Goal: Task Accomplishment & Management: Manage account settings

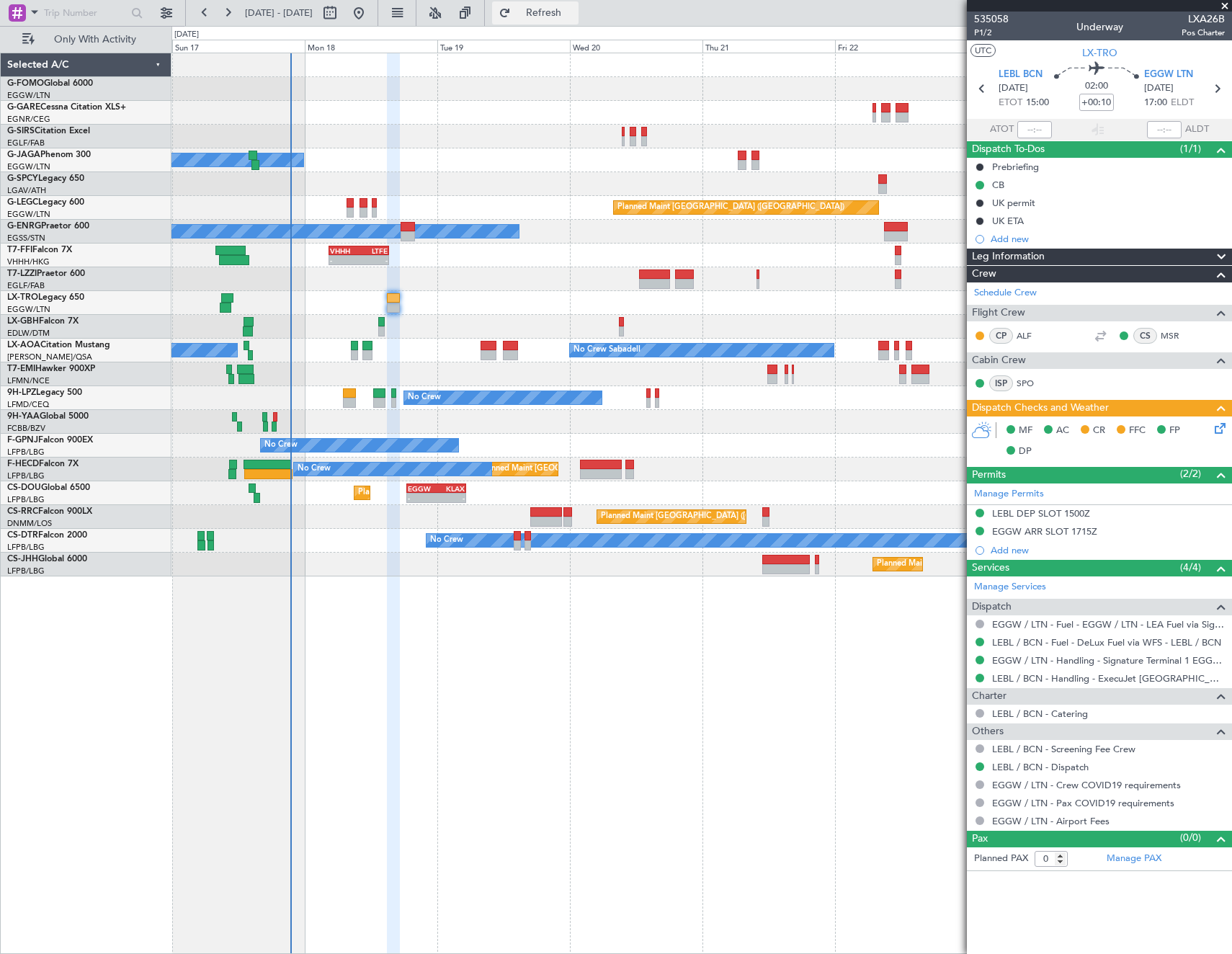
click at [574, 18] on span "Refresh" at bounding box center [544, 12] width 61 height 10
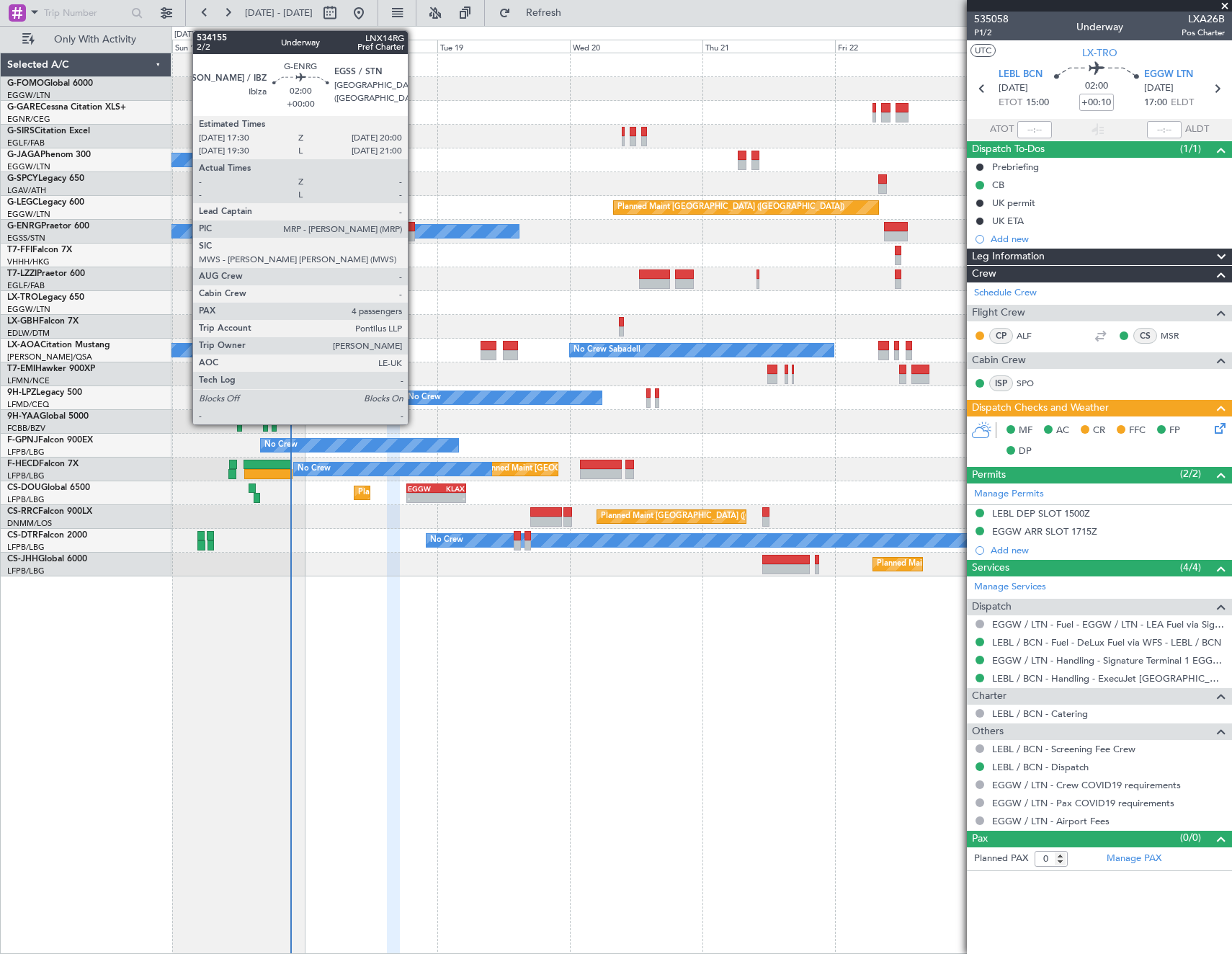
click at [414, 235] on div at bounding box center [408, 235] width 14 height 10
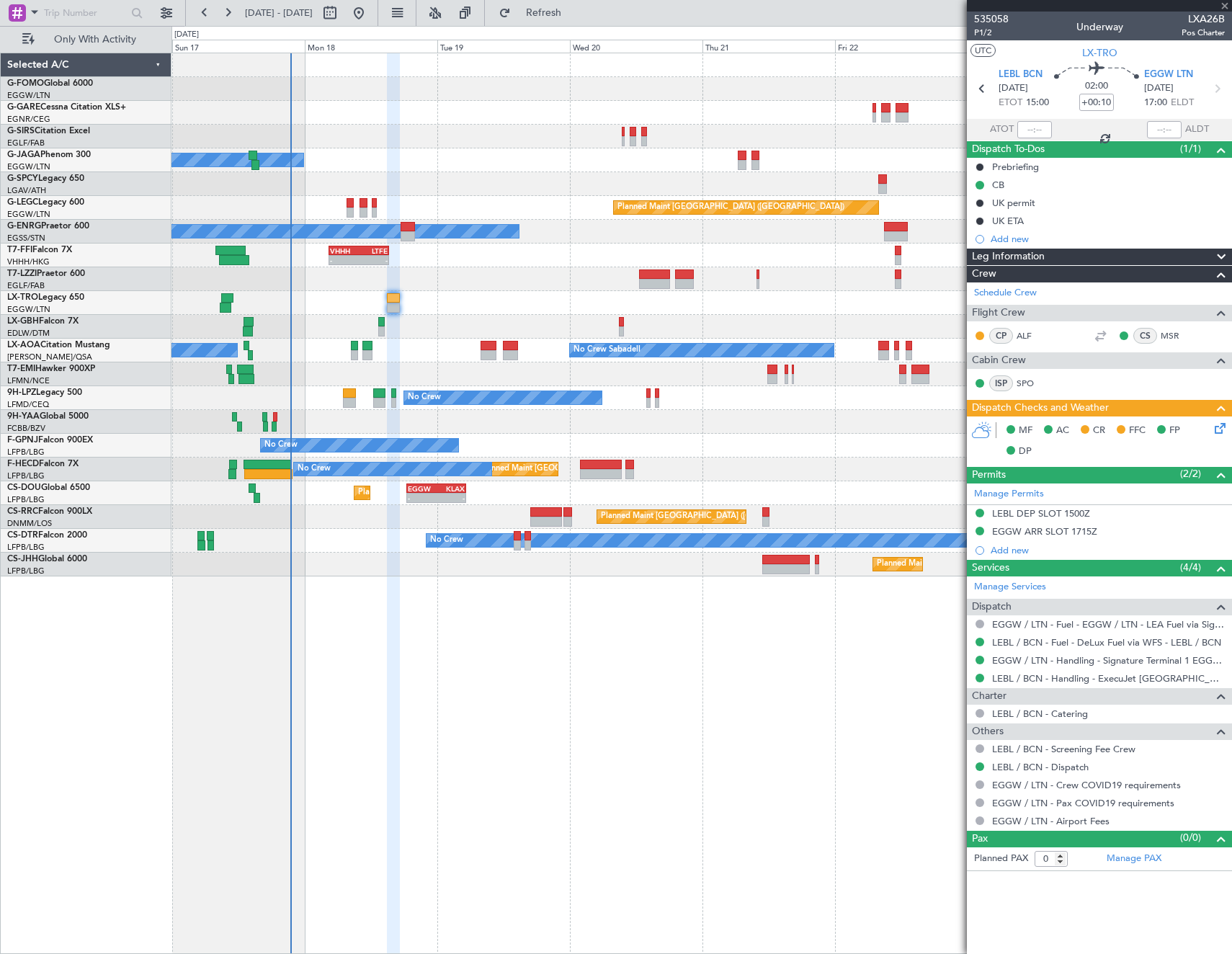
type input "4"
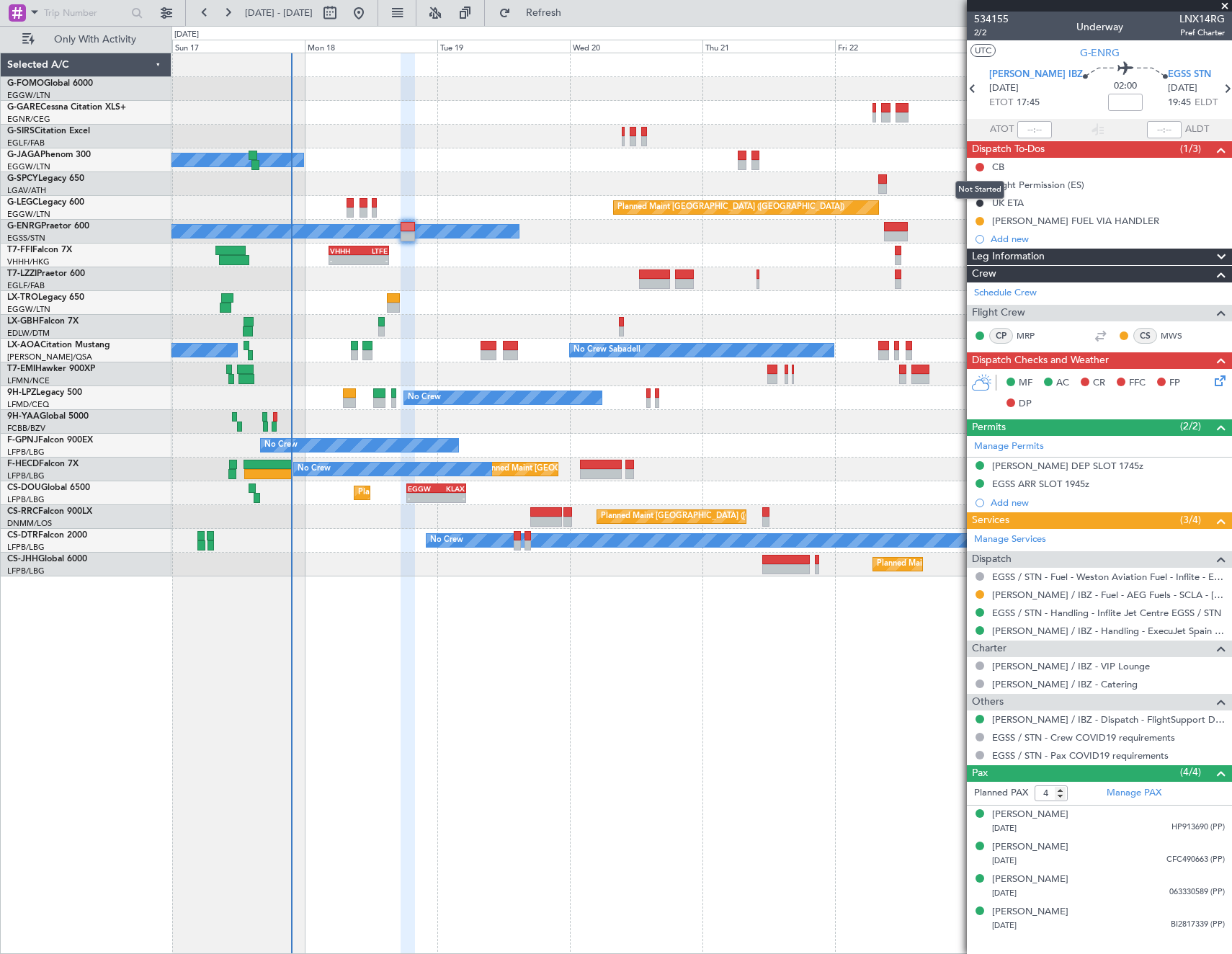
drag, startPoint x: 979, startPoint y: 165, endPoint x: 982, endPoint y: 196, distance: 31.1
click at [979, 165] on button at bounding box center [980, 166] width 8 height 8
click at [978, 228] on span "Completed" at bounding box center [986, 230] width 48 height 14
click at [1018, 460] on div "[PERSON_NAME] DEP SLOT 1745z" at bounding box center [1068, 465] width 151 height 12
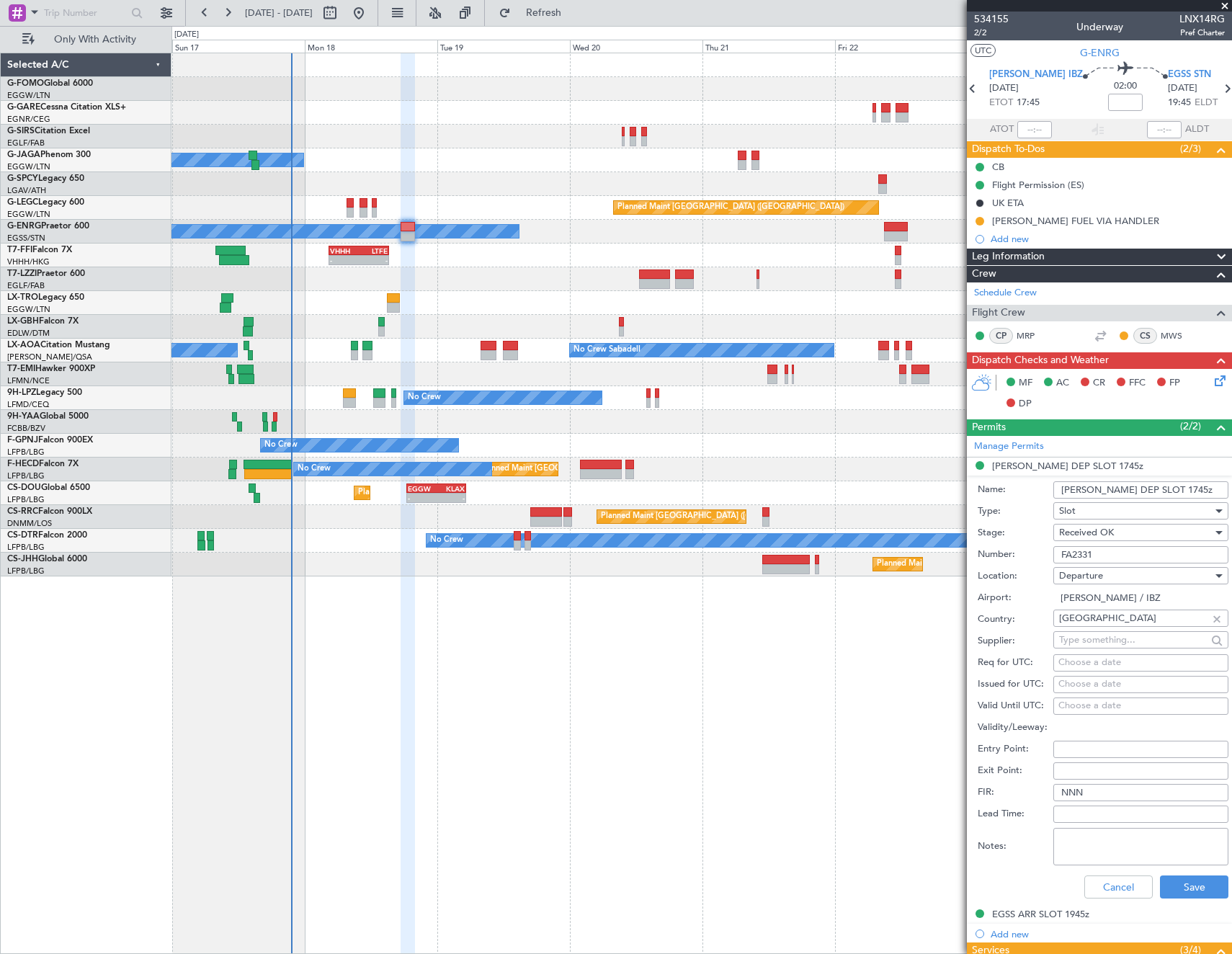
click at [1125, 553] on input "FA2331" at bounding box center [1140, 554] width 175 height 18
click at [1184, 879] on button "Save" at bounding box center [1194, 887] width 68 height 23
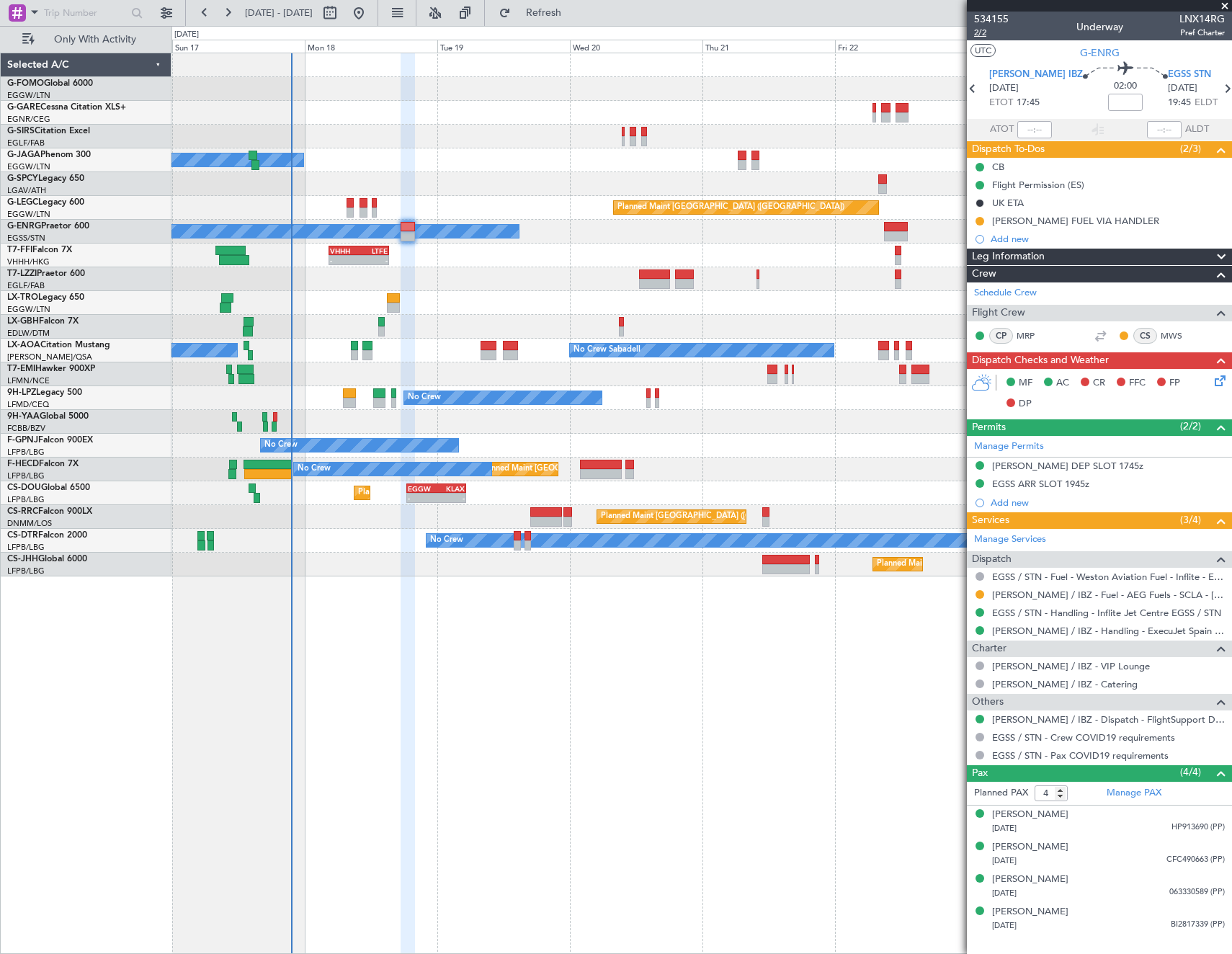
click at [978, 34] on span "2/2" at bounding box center [991, 33] width 35 height 12
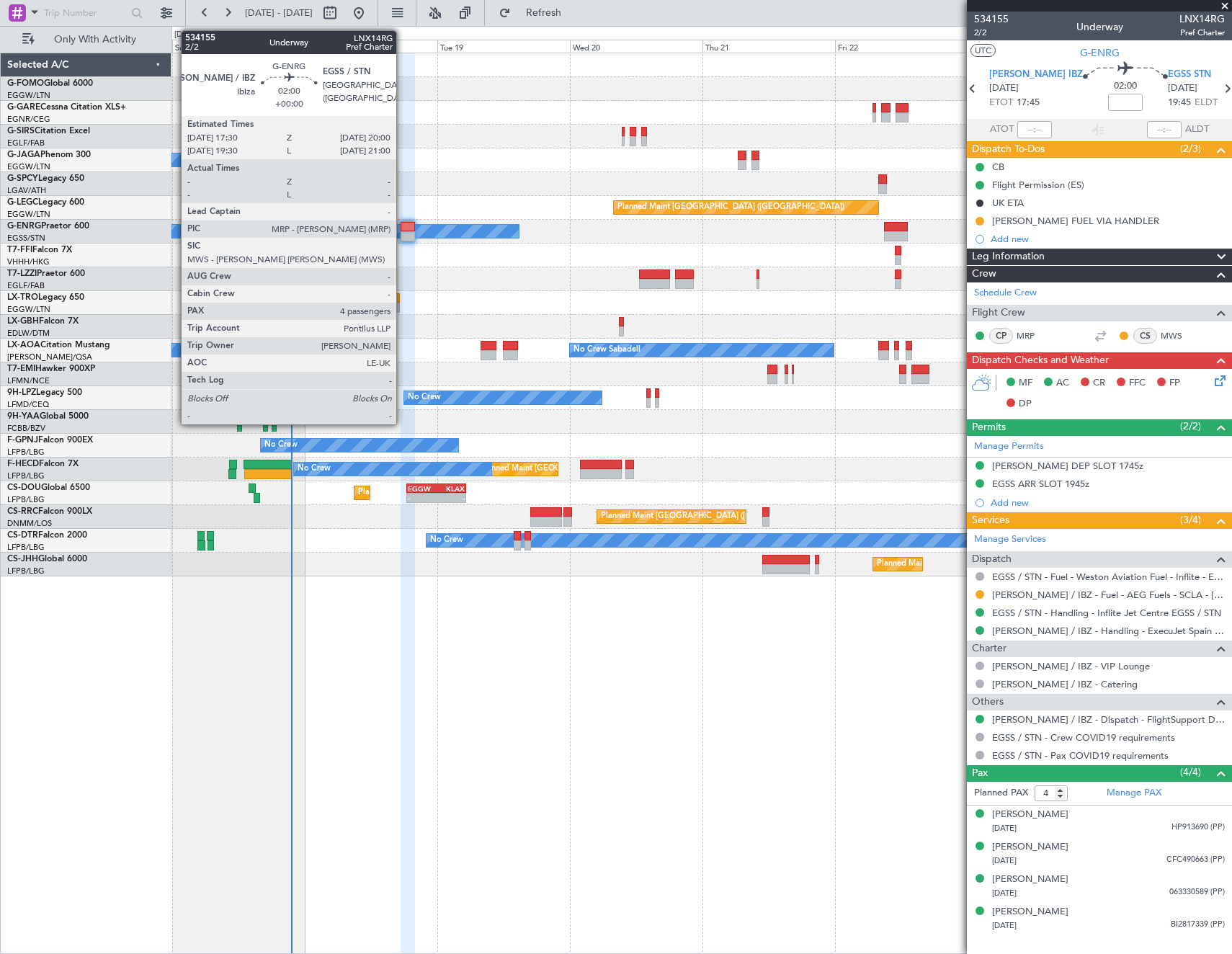
click at [403, 228] on div at bounding box center [408, 226] width 14 height 10
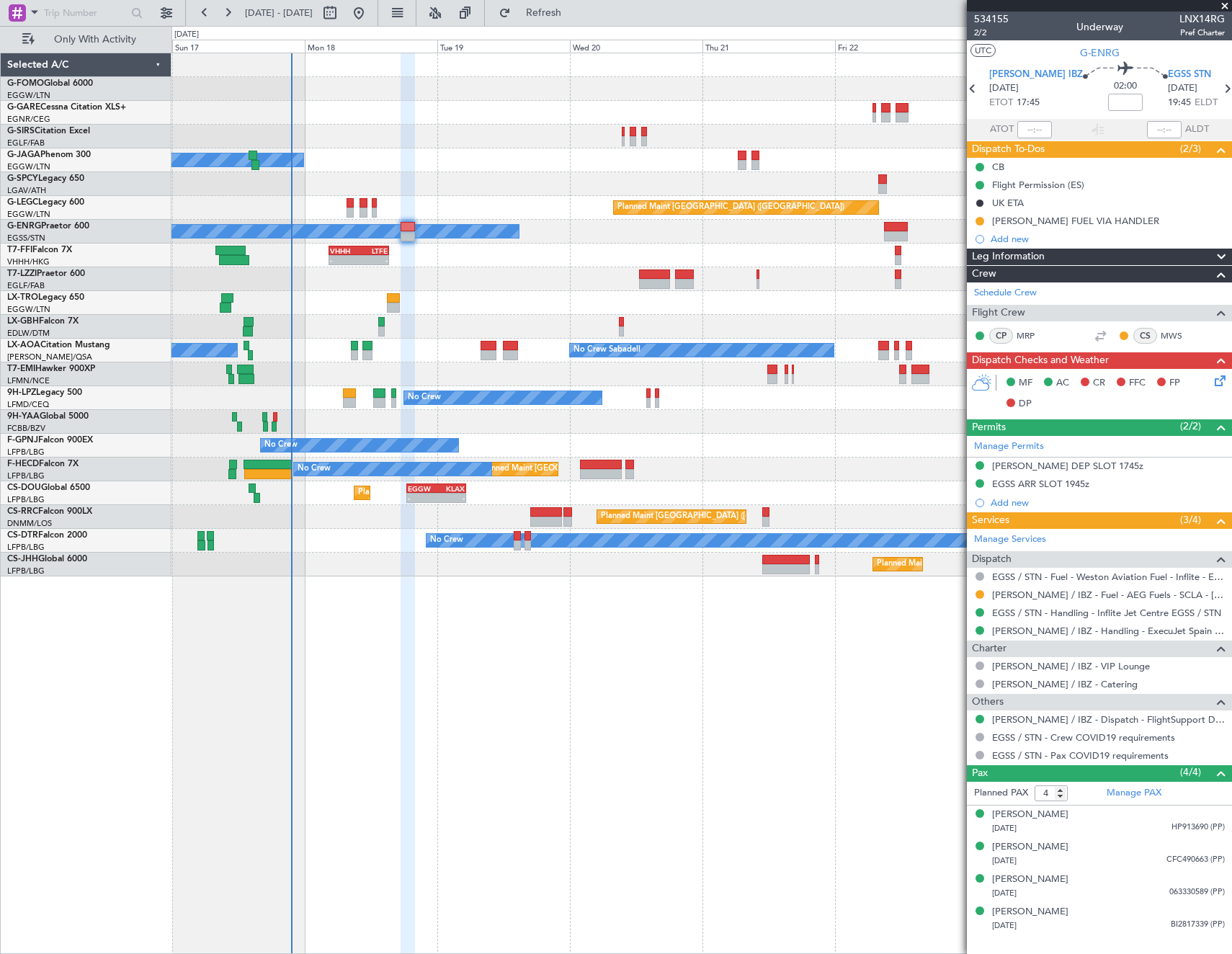
click at [1219, 382] on icon at bounding box center [1218, 378] width 11 height 11
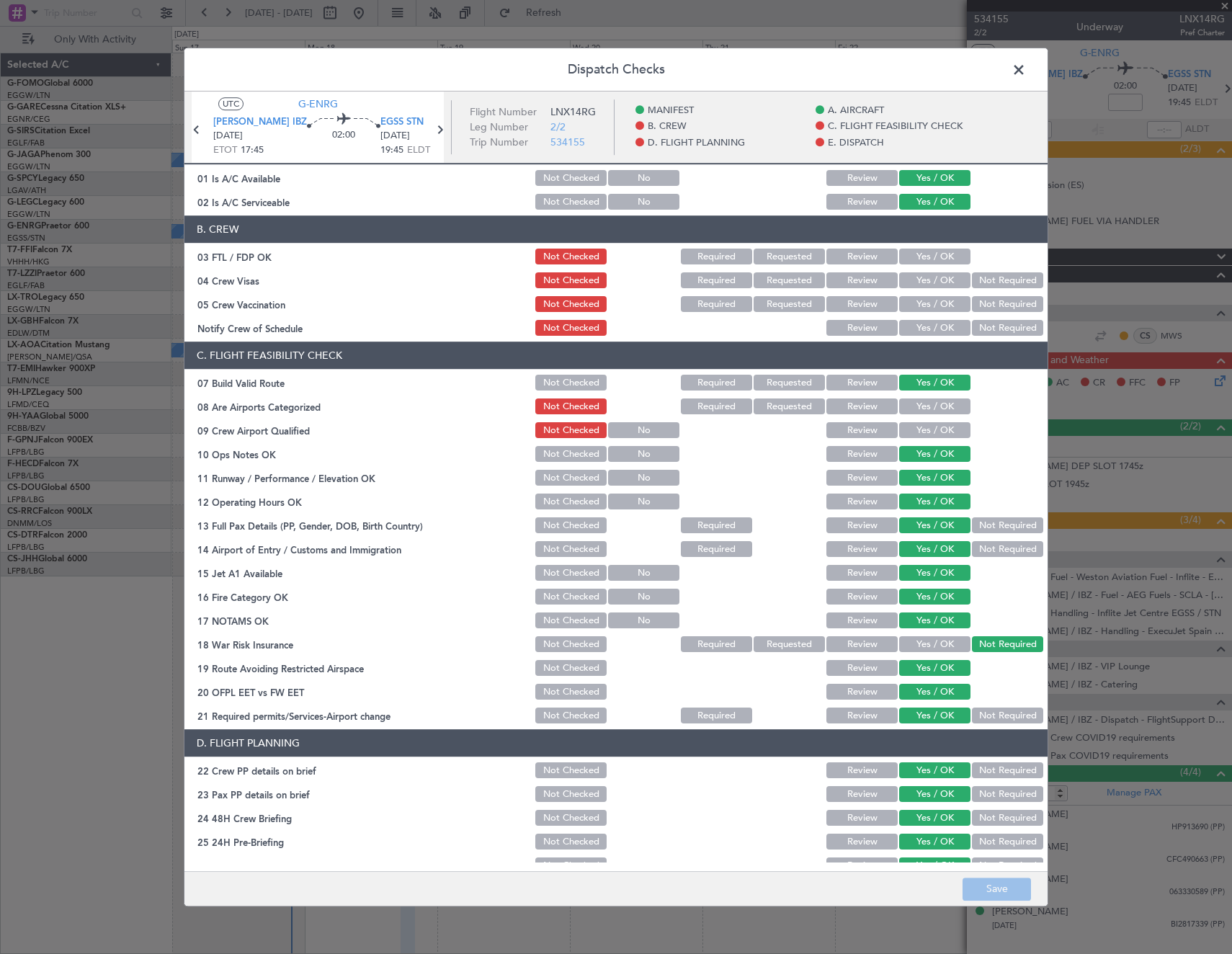
scroll to position [433, 0]
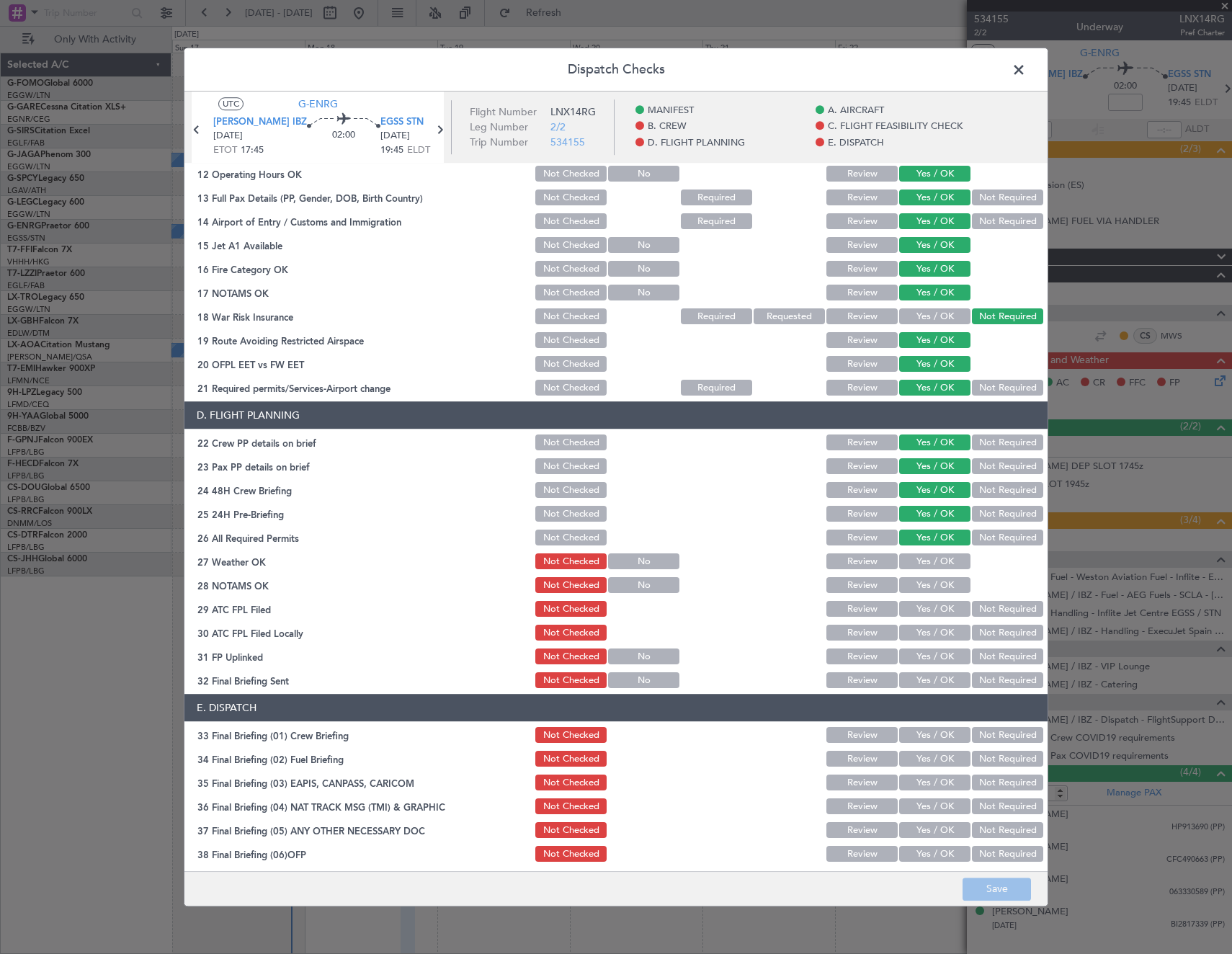
click at [938, 559] on button "Yes / OK" at bounding box center [935, 562] width 71 height 16
drag, startPoint x: 938, startPoint y: 578, endPoint x: 932, endPoint y: 602, distance: 24.7
click at [938, 580] on button "Yes / OK" at bounding box center [935, 585] width 71 height 16
drag, startPoint x: 932, startPoint y: 605, endPoint x: 942, endPoint y: 611, distance: 11.7
click at [933, 605] on button "Yes / OK" at bounding box center [935, 609] width 71 height 16
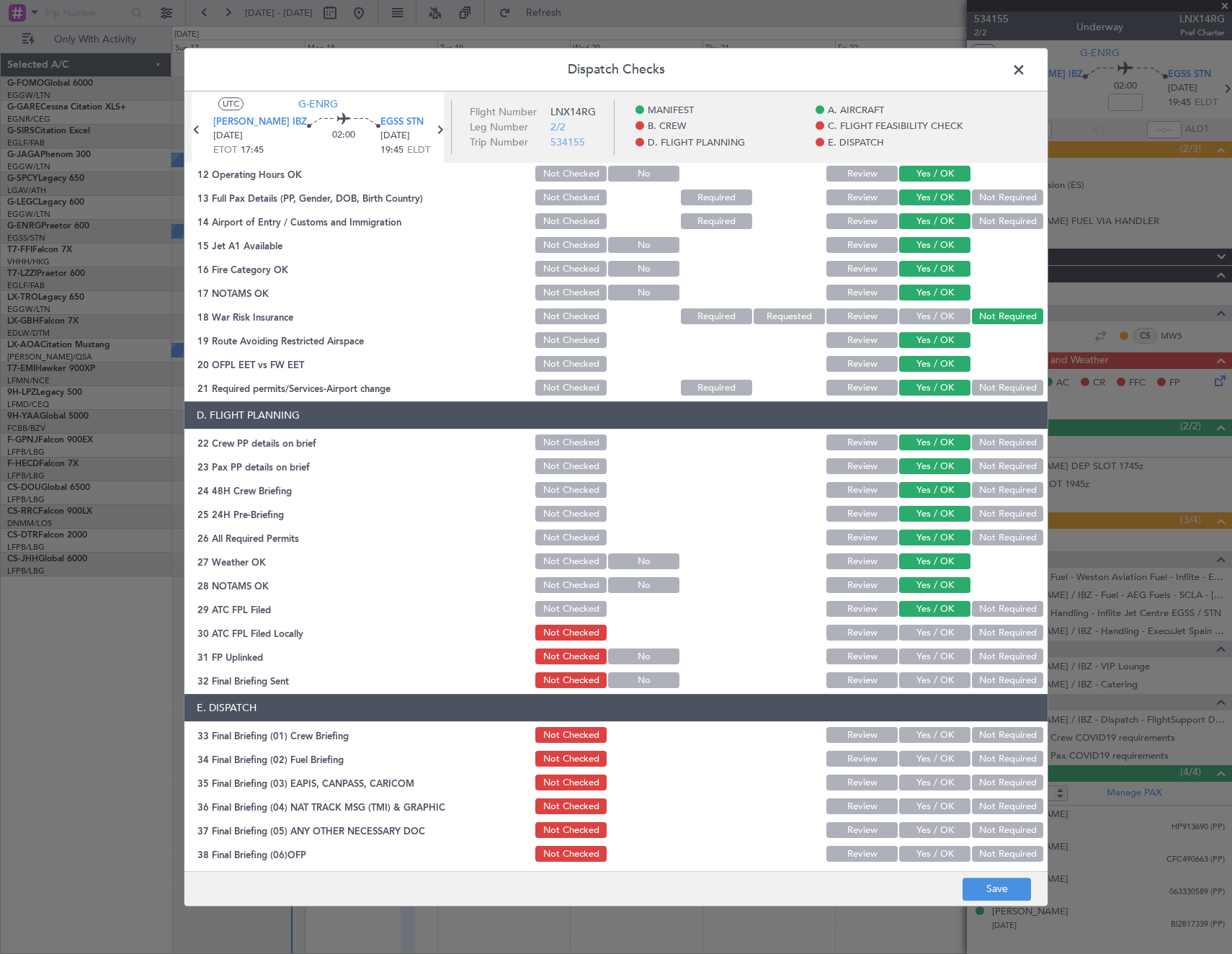
drag, startPoint x: 993, startPoint y: 634, endPoint x: 933, endPoint y: 647, distance: 61.4
click at [989, 635] on button "Not Required" at bounding box center [1008, 633] width 71 height 16
drag, startPoint x: 933, startPoint y: 647, endPoint x: 966, endPoint y: 671, distance: 40.8
click at [938, 652] on div "Yes / OK" at bounding box center [934, 657] width 73 height 21
drag, startPoint x: 938, startPoint y: 653, endPoint x: 967, endPoint y: 667, distance: 32.2
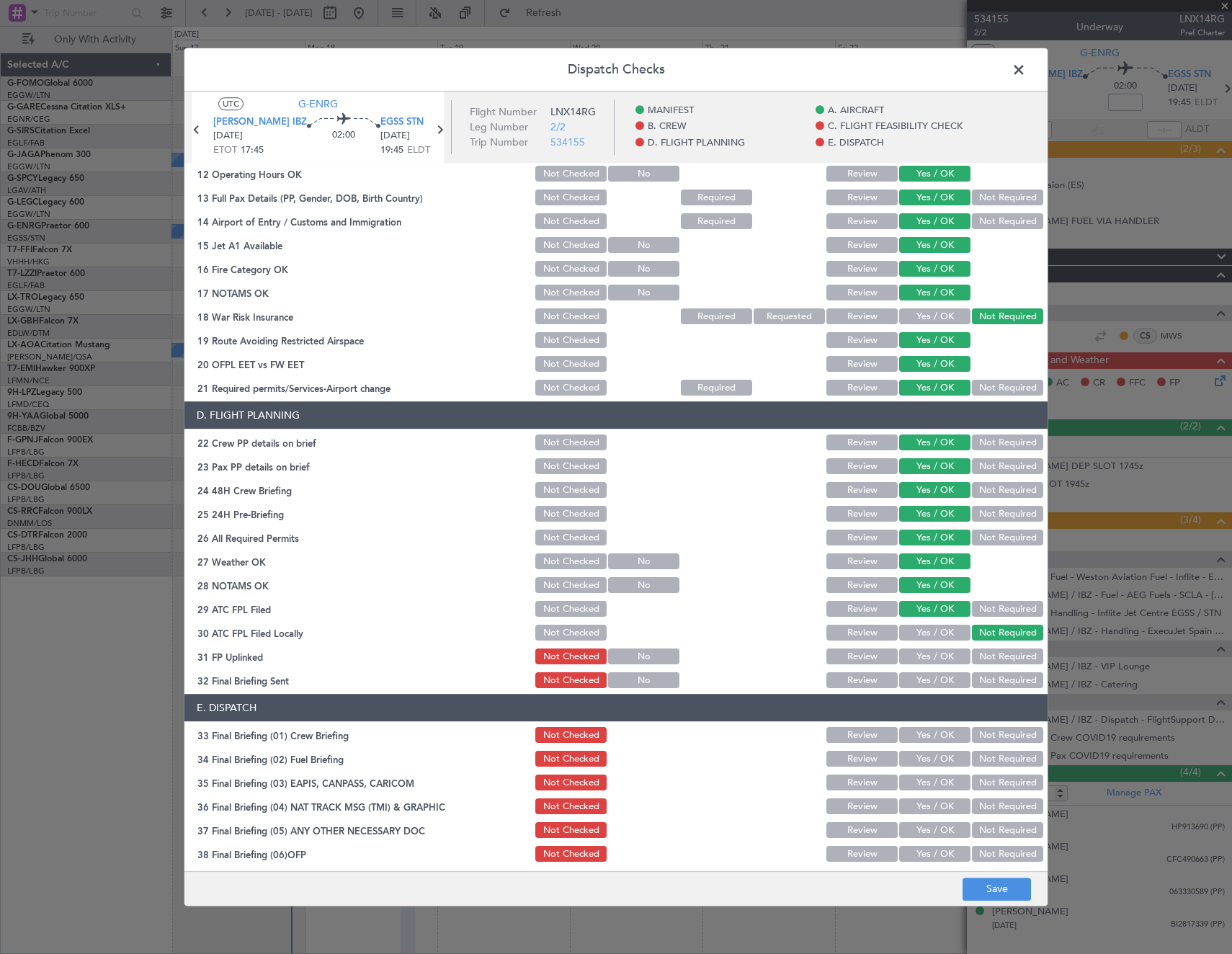
click at [953, 660] on button "Yes / OK" at bounding box center [935, 657] width 71 height 16
click at [977, 675] on button "Not Required" at bounding box center [1008, 680] width 71 height 16
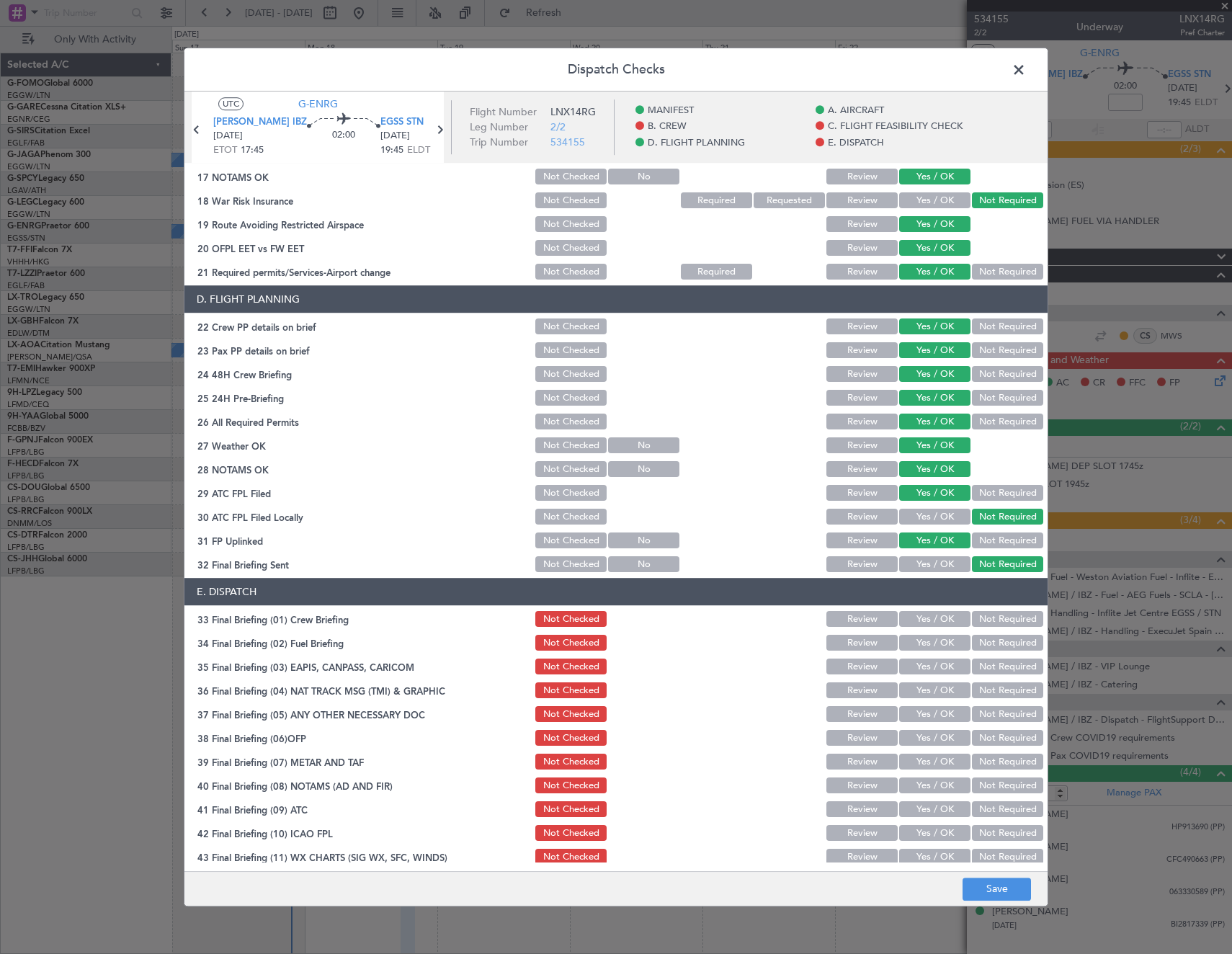
scroll to position [580, 0]
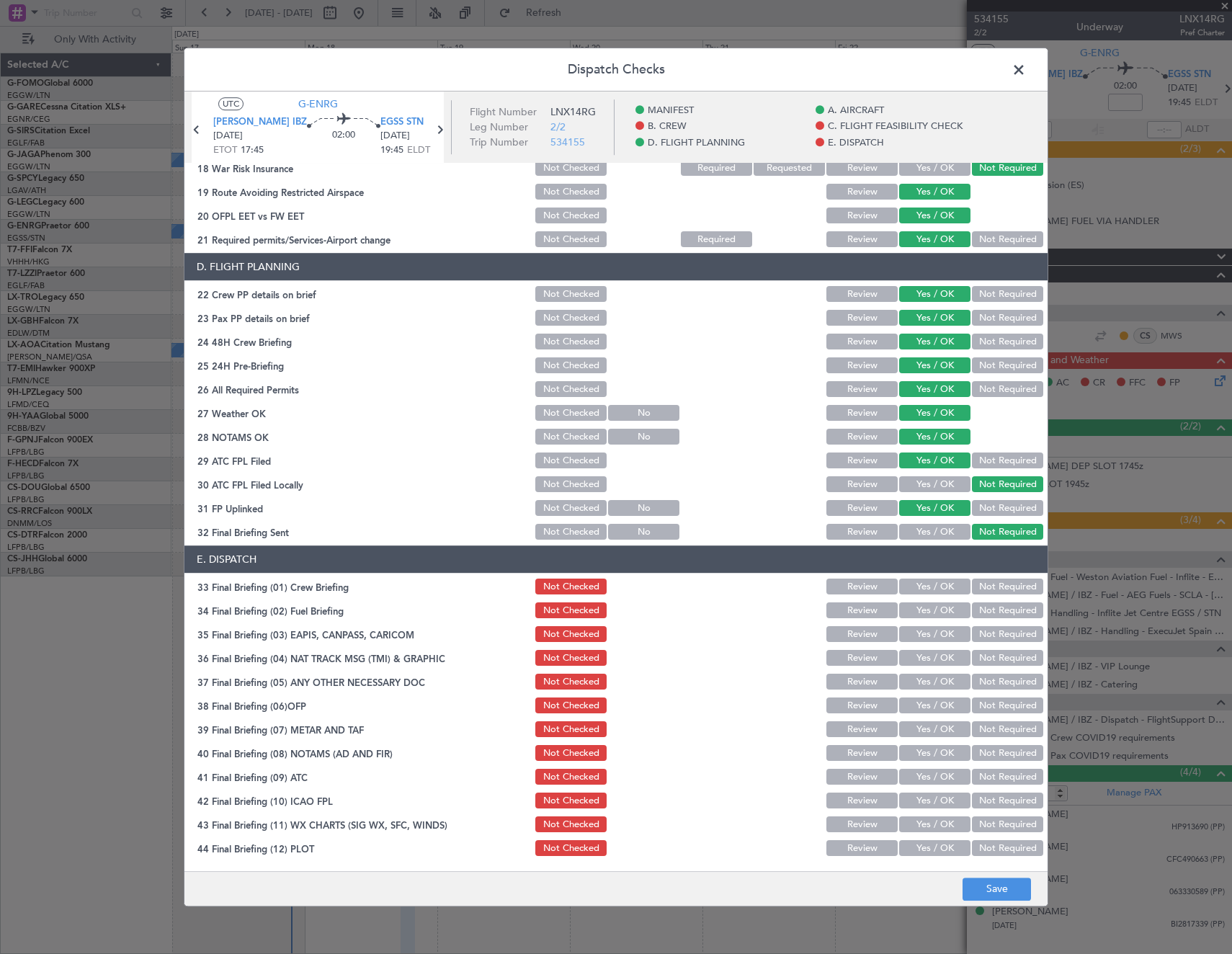
click at [936, 584] on button "Yes / OK" at bounding box center [935, 587] width 71 height 16
click at [997, 611] on button "Not Required" at bounding box center [1008, 610] width 71 height 16
click at [988, 636] on button "Not Required" at bounding box center [1008, 634] width 71 height 16
click at [987, 652] on button "Not Required" at bounding box center [1008, 658] width 71 height 16
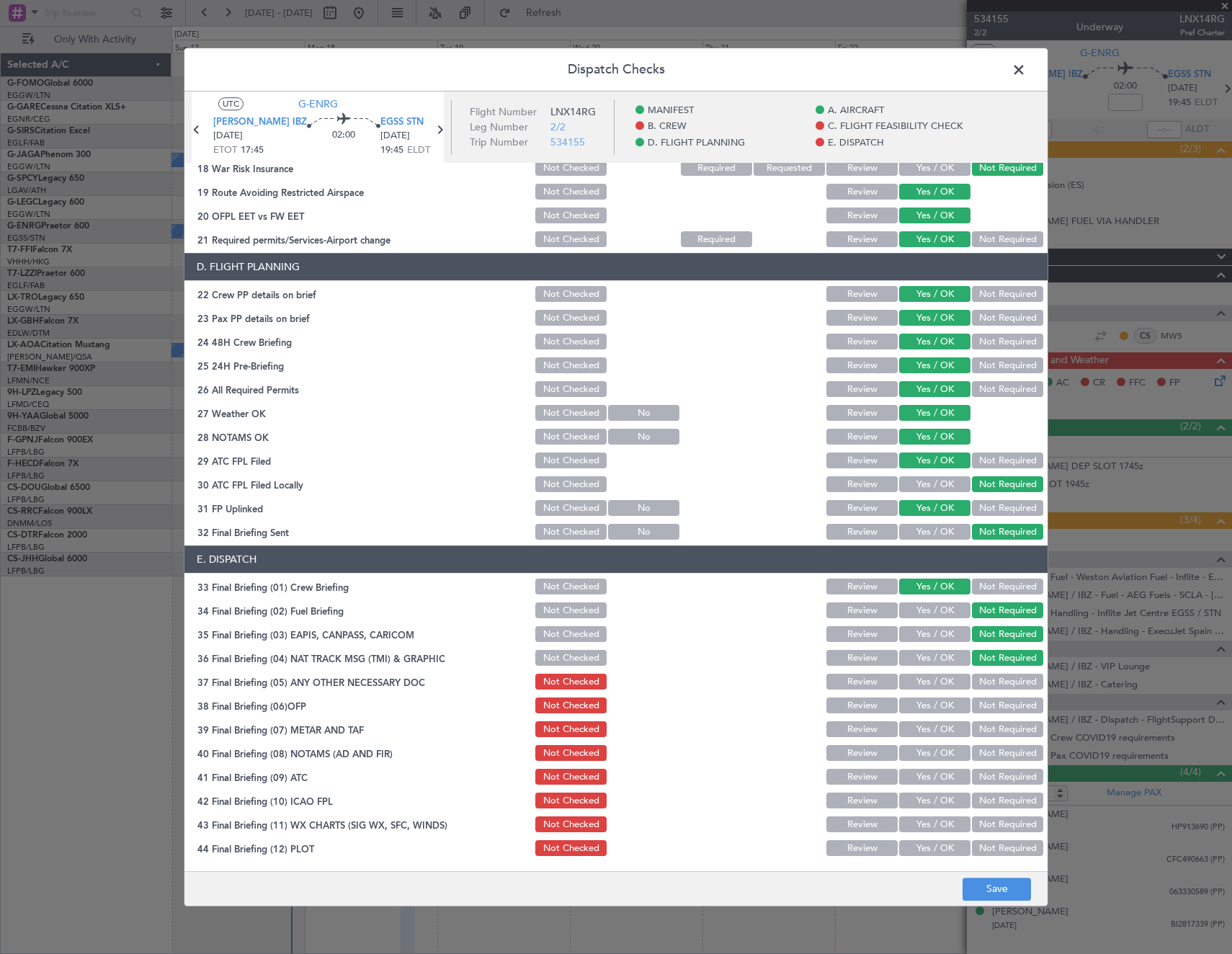
click at [921, 687] on button "Yes / OK" at bounding box center [935, 682] width 71 height 16
click at [929, 712] on button "Yes / OK" at bounding box center [935, 705] width 71 height 16
click at [926, 728] on button "Yes / OK" at bounding box center [935, 729] width 71 height 16
drag, startPoint x: 926, startPoint y: 749, endPoint x: 926, endPoint y: 761, distance: 12.0
click at [926, 750] on button "Yes / OK" at bounding box center [935, 753] width 71 height 16
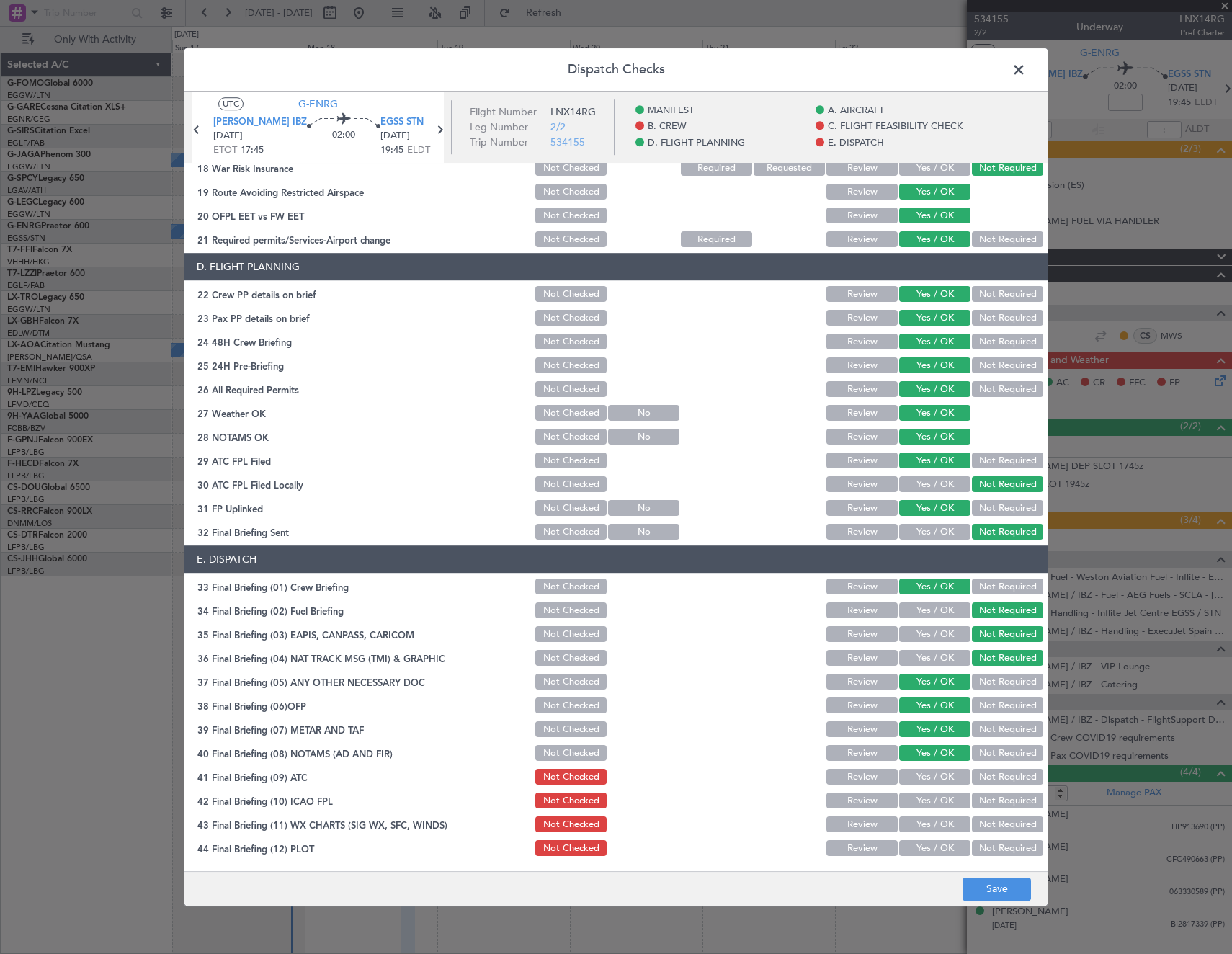
click at [925, 783] on button "Yes / OK" at bounding box center [935, 776] width 71 height 16
drag, startPoint x: 924, startPoint y: 800, endPoint x: 926, endPoint y: 823, distance: 23.1
click at [924, 804] on button "Yes / OK" at bounding box center [935, 801] width 71 height 16
drag, startPoint x: 926, startPoint y: 823, endPoint x: 925, endPoint y: 843, distance: 20.0
click at [926, 825] on button "Yes / OK" at bounding box center [935, 824] width 71 height 16
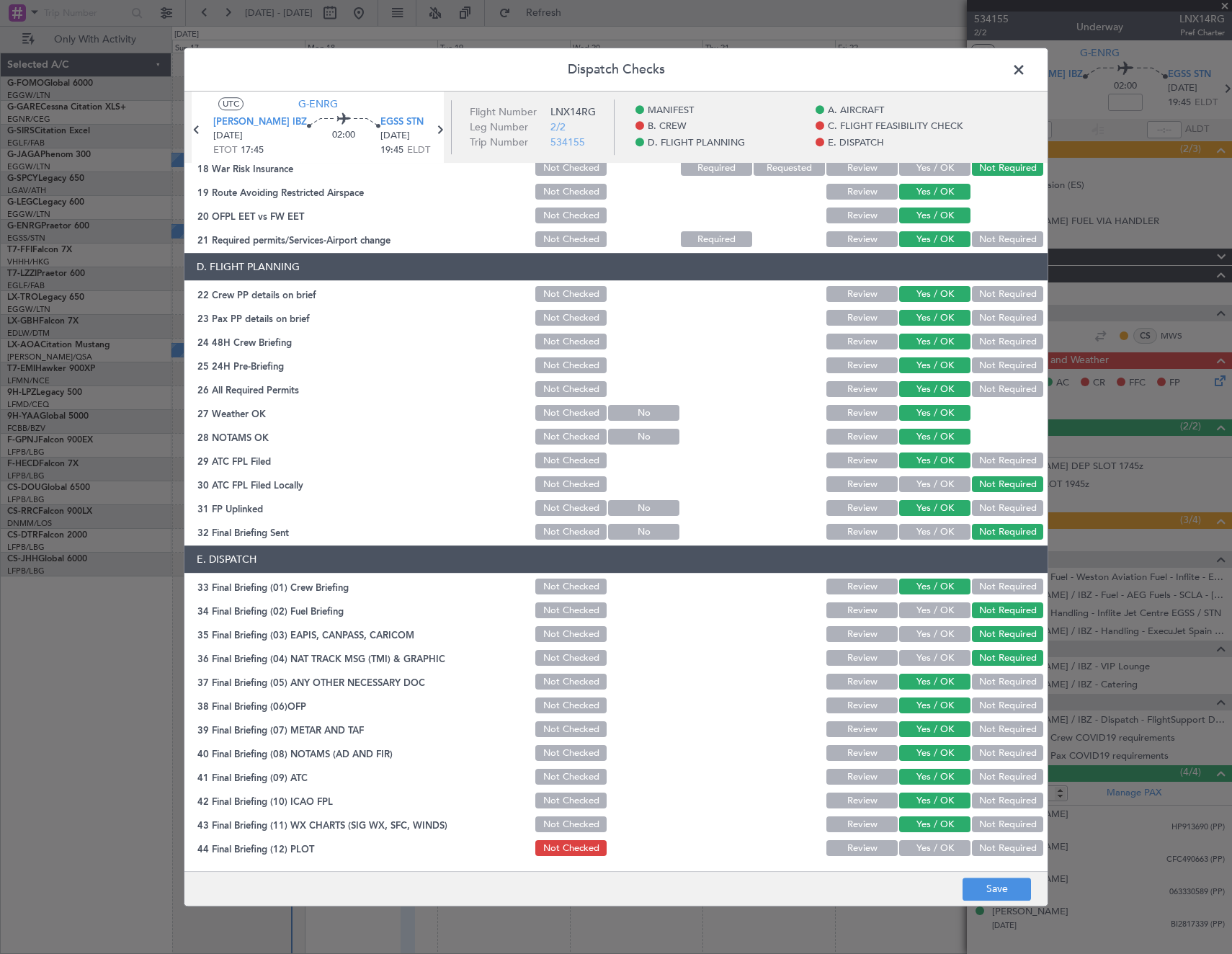
drag, startPoint x: 925, startPoint y: 846, endPoint x: 967, endPoint y: 873, distance: 49.9
click at [930, 850] on button "Yes / OK" at bounding box center [935, 848] width 71 height 16
click at [972, 874] on footer "Save" at bounding box center [616, 888] width 864 height 35
click at [978, 879] on button "Save" at bounding box center [996, 889] width 68 height 23
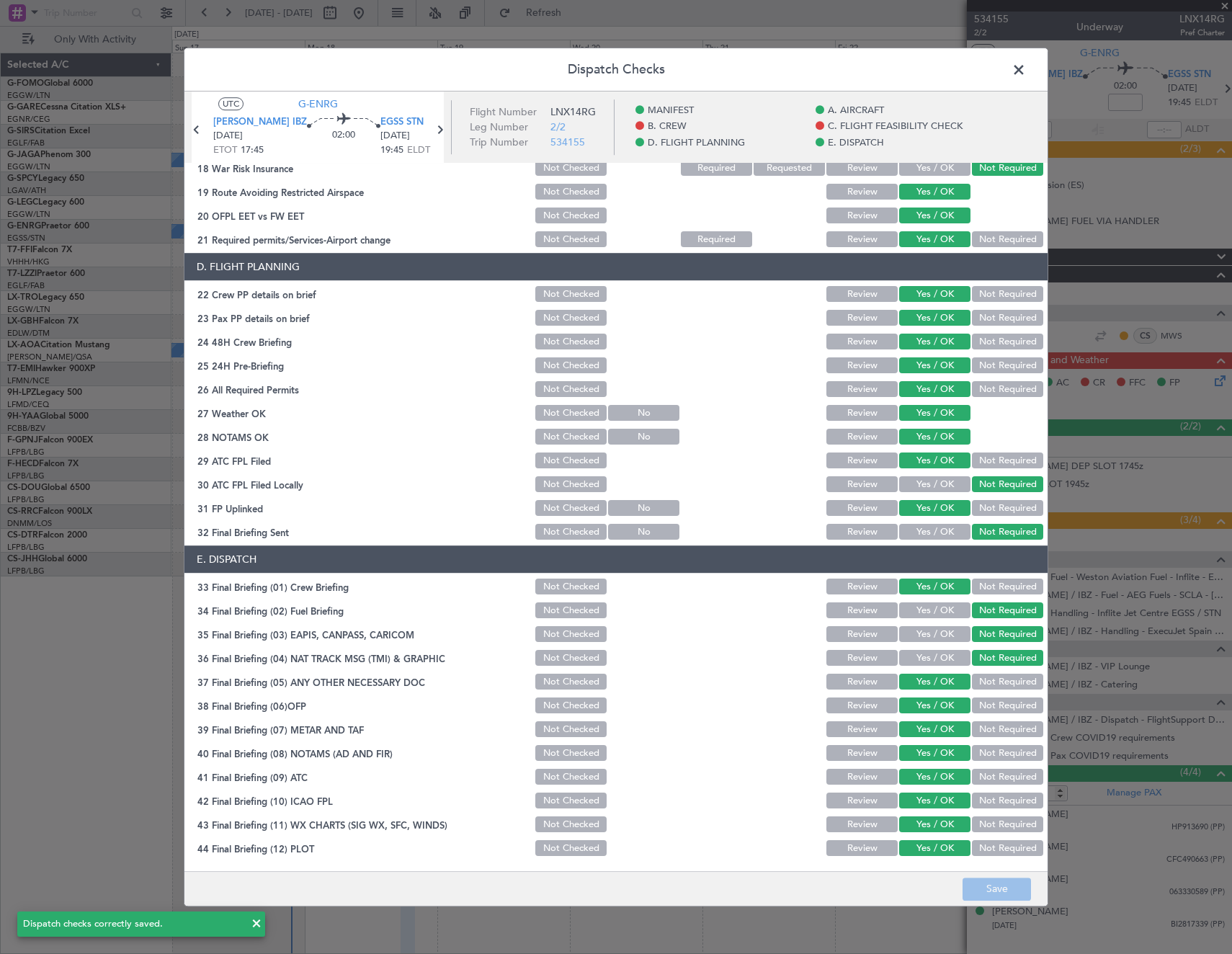
click at [1026, 66] on span at bounding box center [1026, 73] width 0 height 29
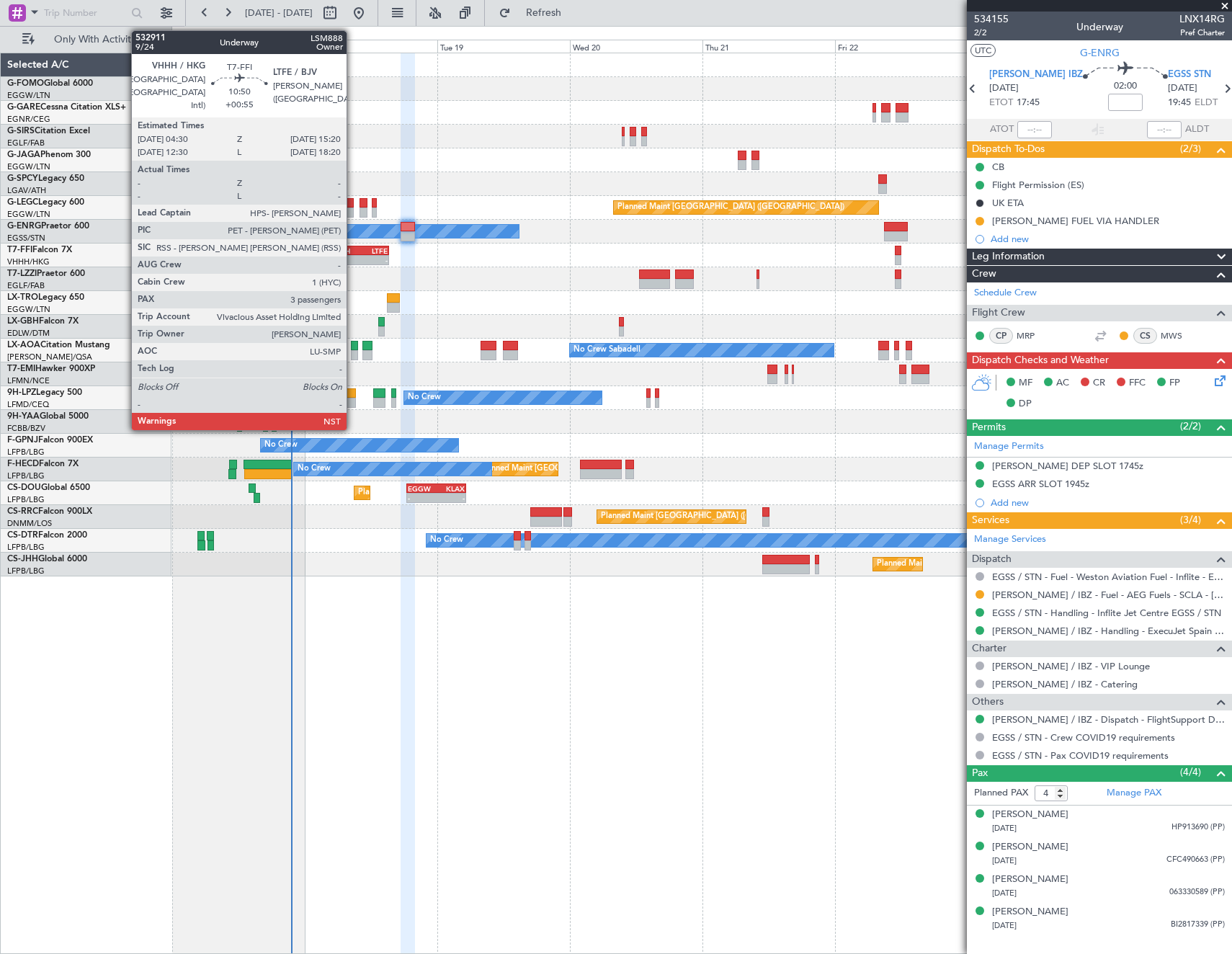
click at [353, 255] on div "- -" at bounding box center [359, 260] width 61 height 10
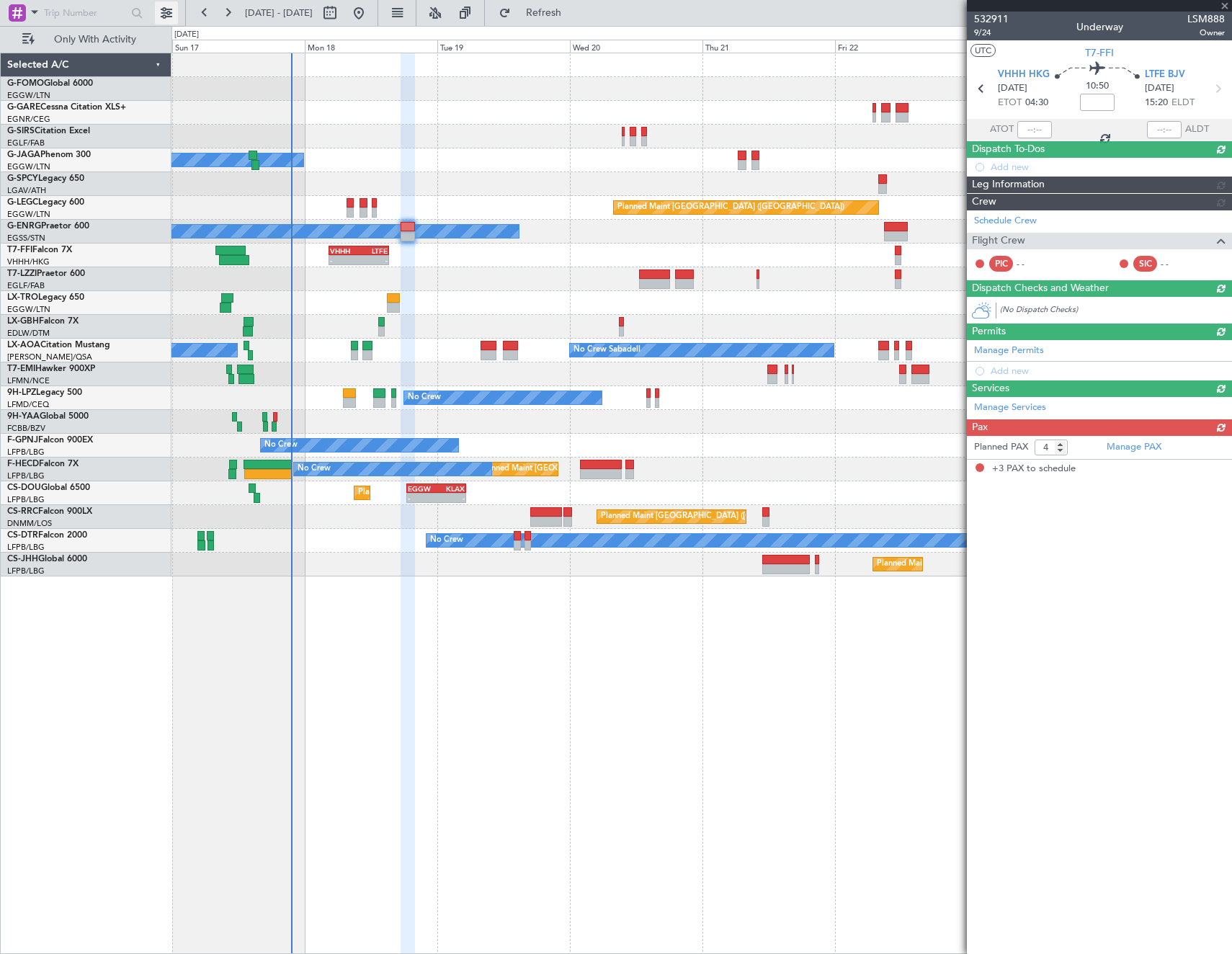
type input "+00:55"
type input "3"
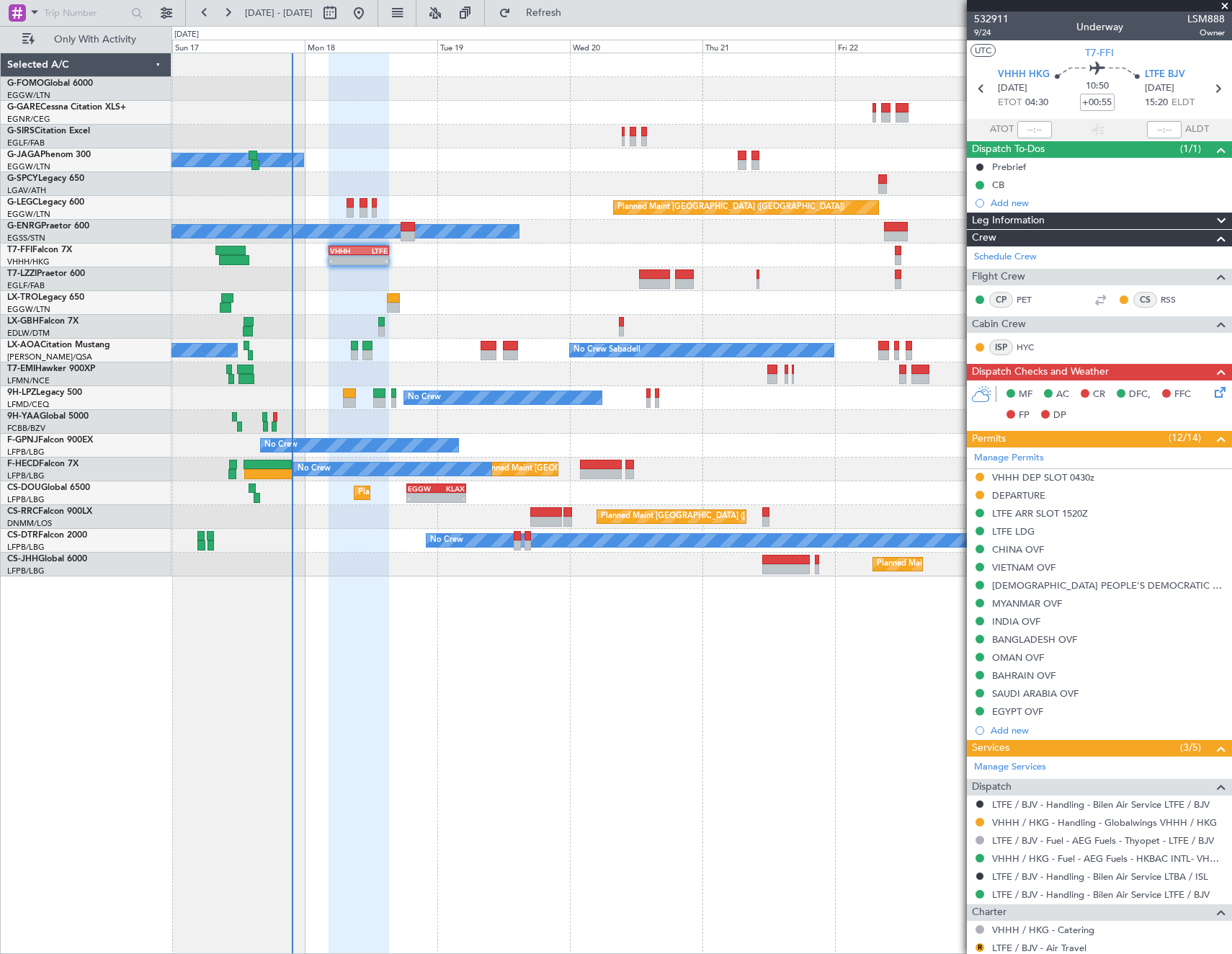
click at [1198, 392] on div "MF AC CR DFC, FFC FP DP" at bounding box center [1106, 405] width 212 height 42
click at [1214, 391] on icon at bounding box center [1218, 390] width 11 height 11
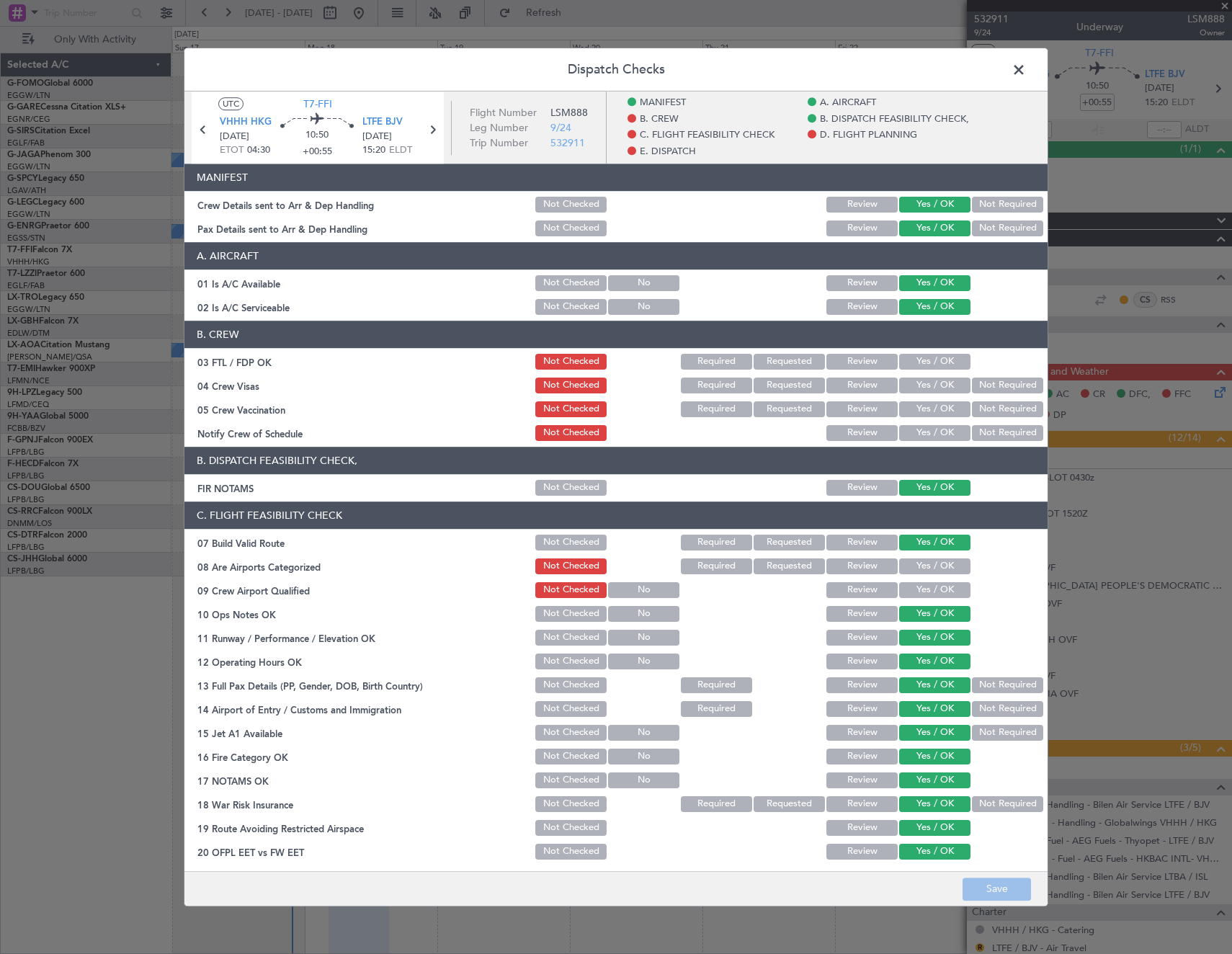
click at [1026, 67] on span at bounding box center [1026, 73] width 0 height 29
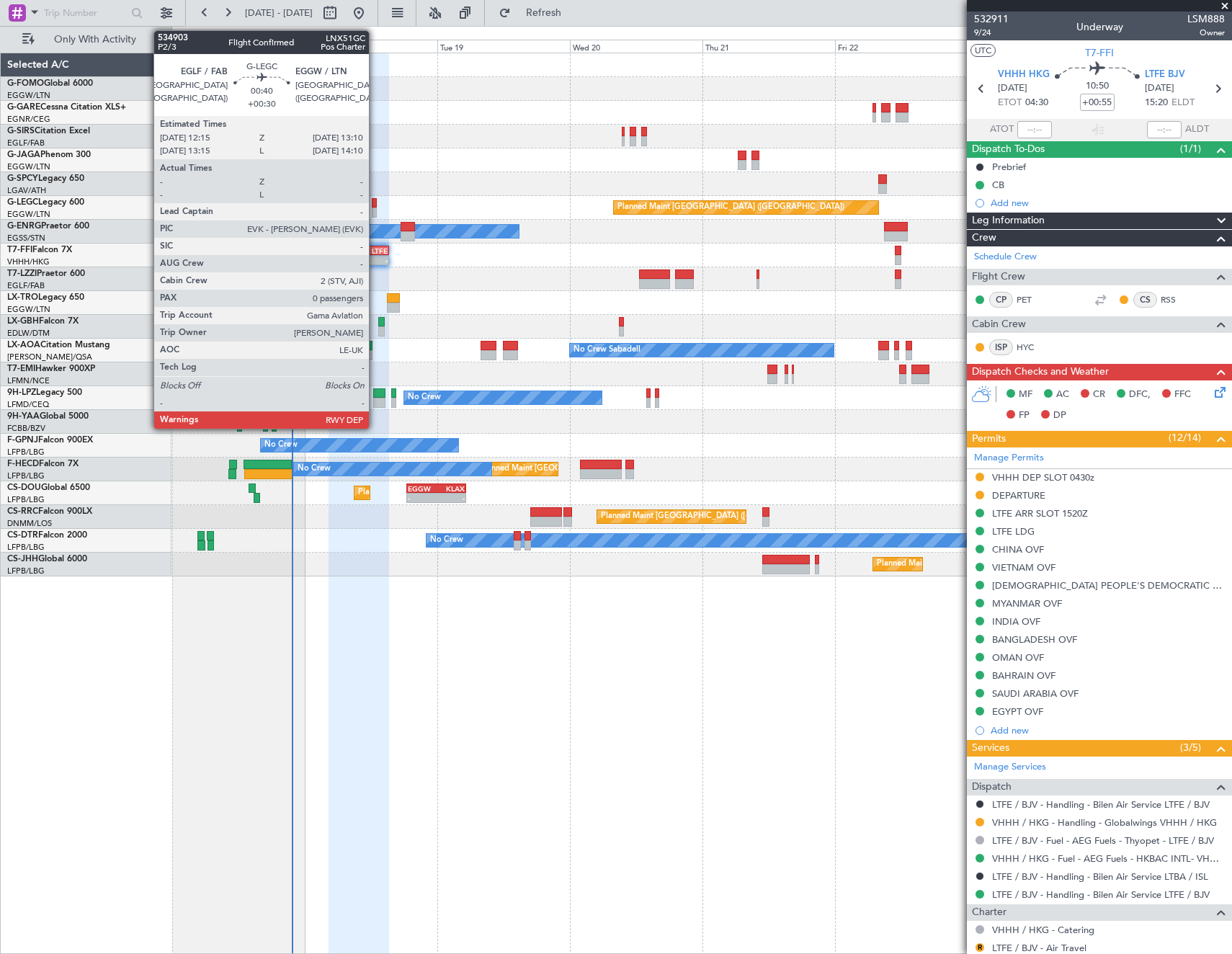
click at [376, 207] on div at bounding box center [375, 212] width 6 height 10
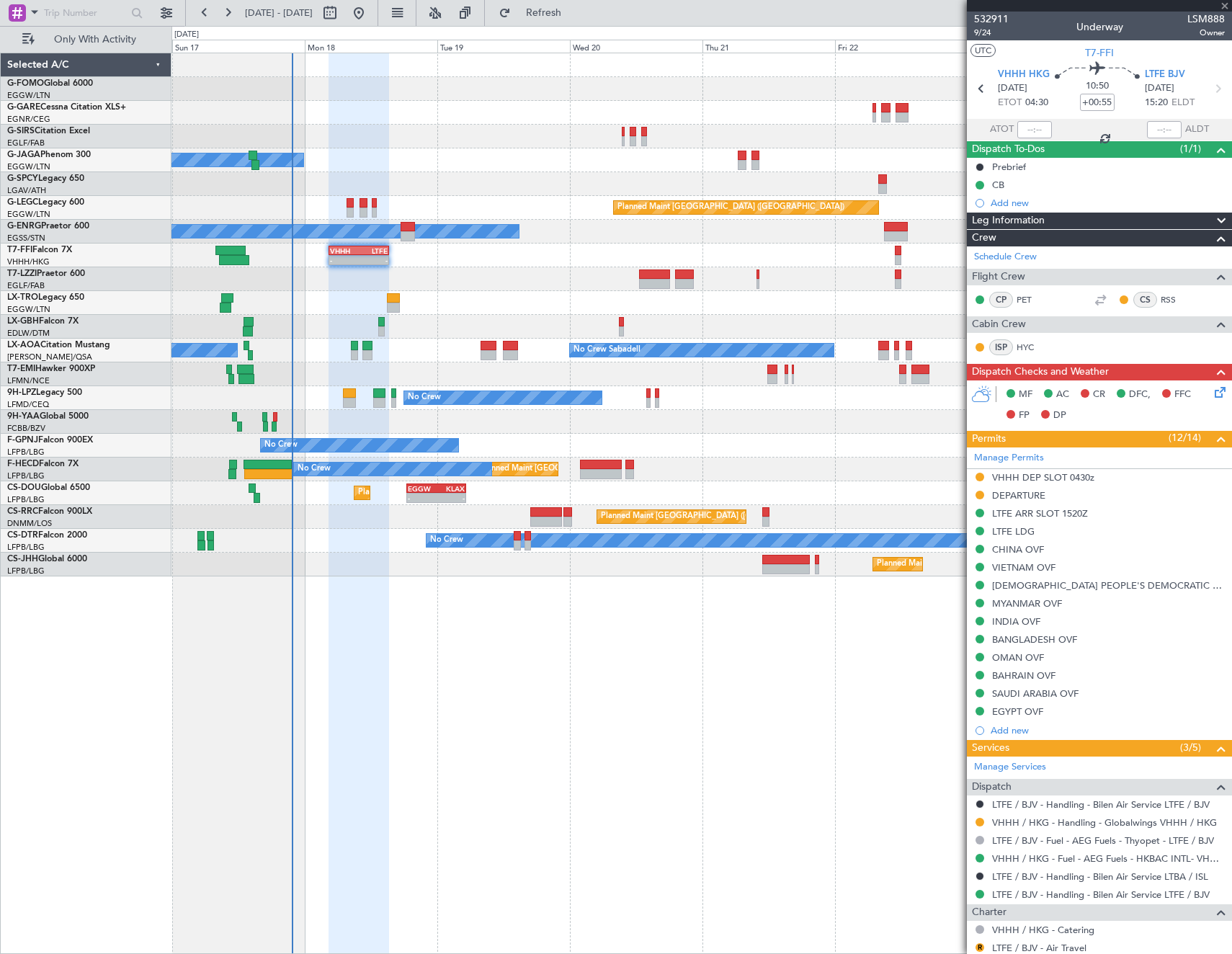
type input "+00:30"
type input "0"
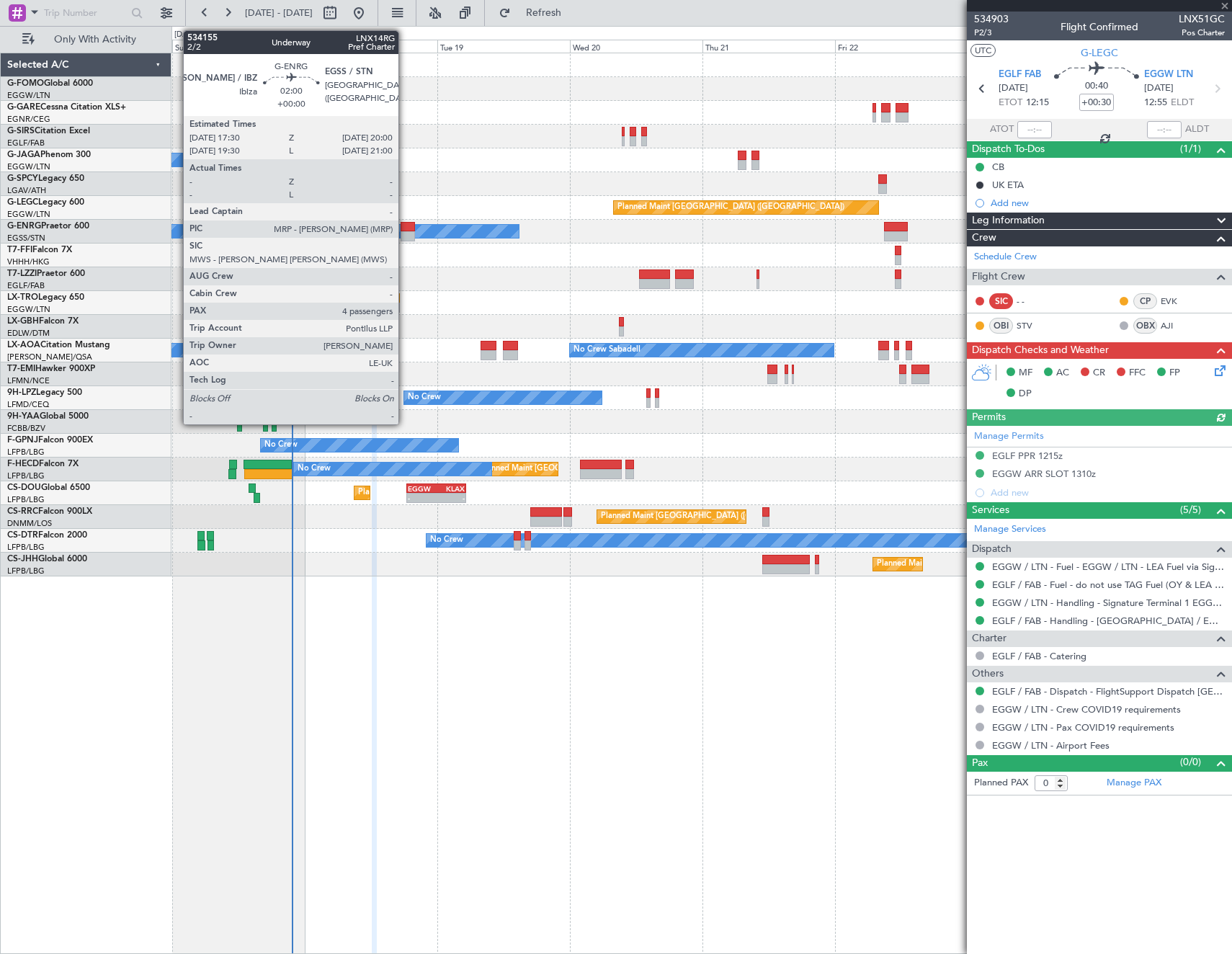
click at [405, 232] on div at bounding box center [408, 235] width 14 height 10
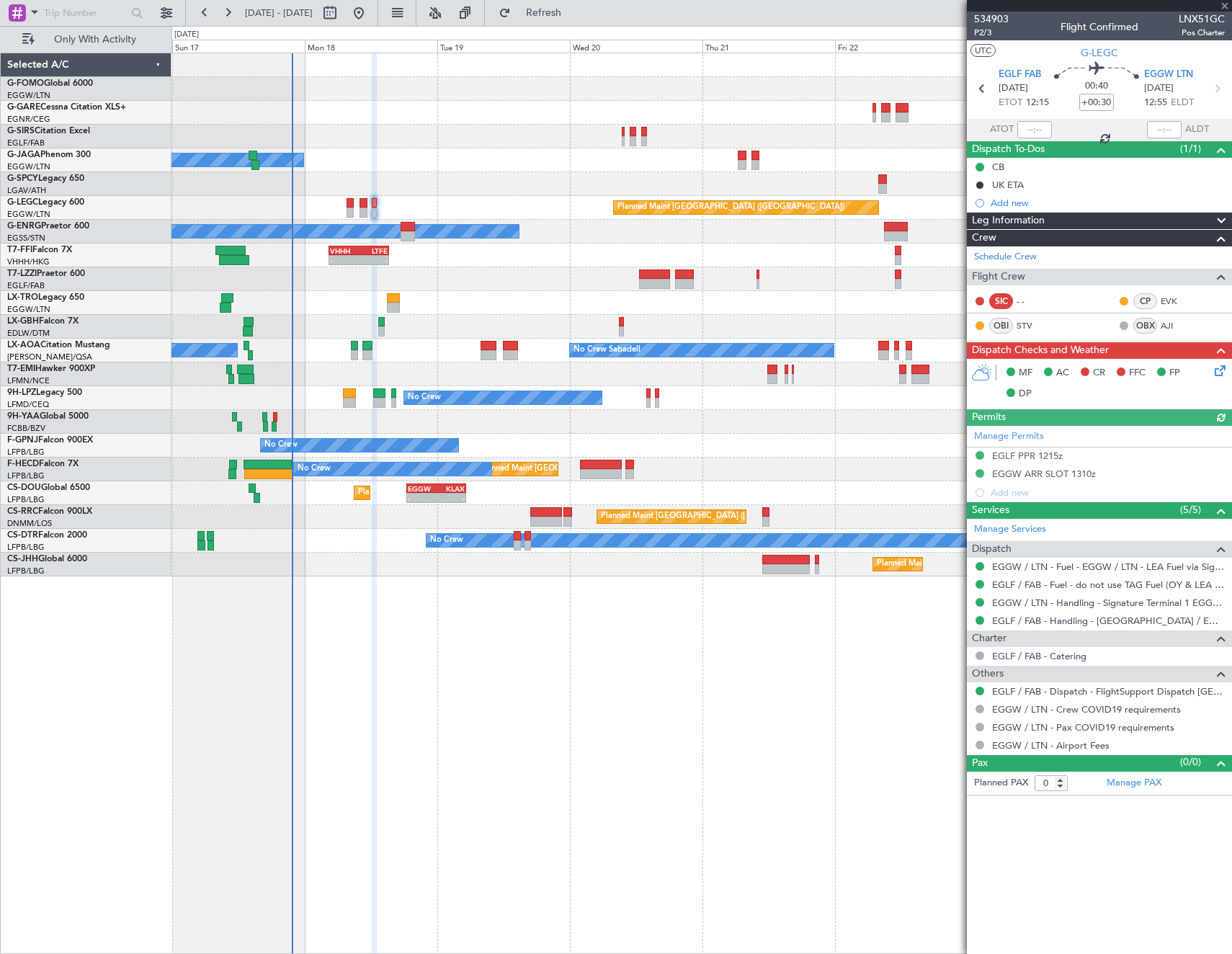
type input "4"
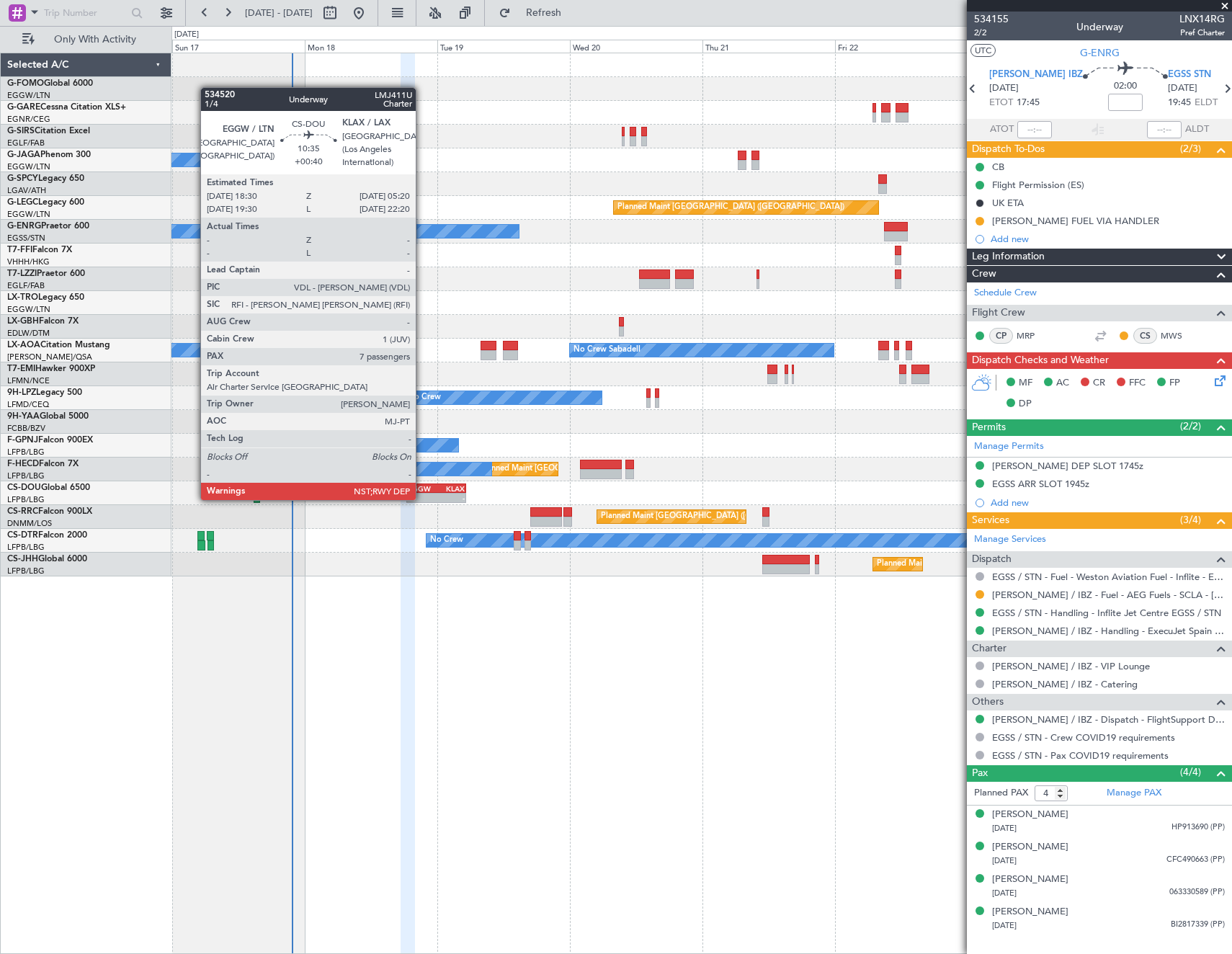
click at [422, 489] on div "EGGW" at bounding box center [422, 488] width 29 height 8
type input "+00:40"
type input "7"
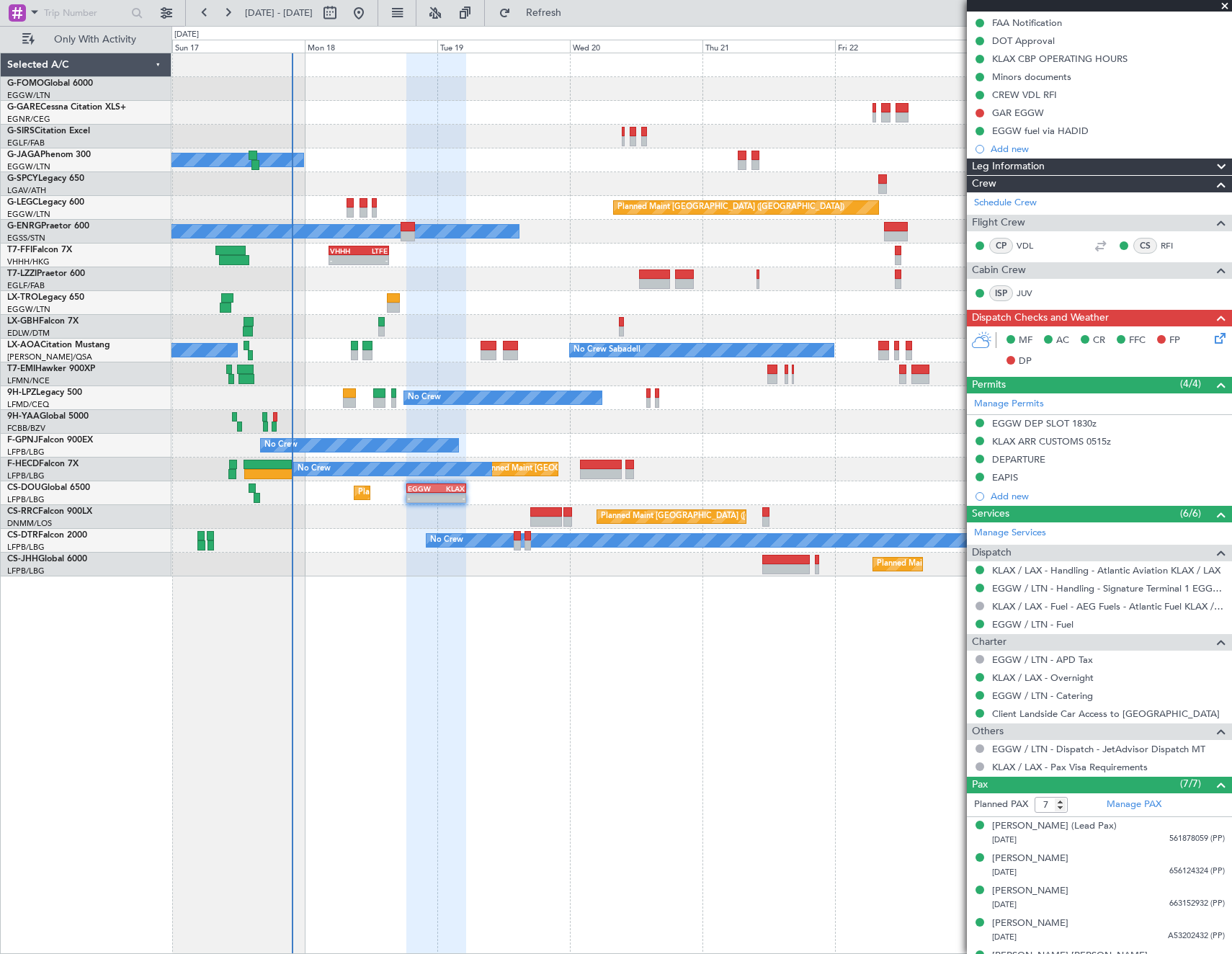
scroll to position [306, 0]
